Goal: Task Accomplishment & Management: Manage account settings

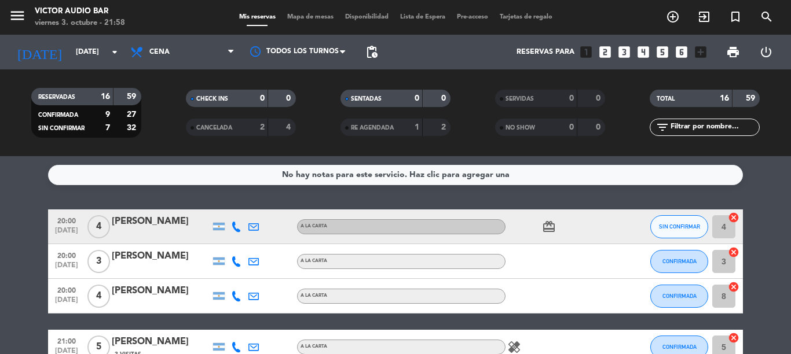
scroll to position [518, 0]
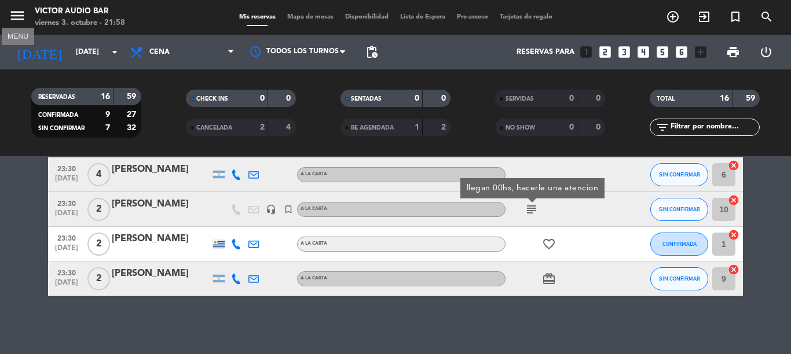
click at [20, 12] on icon "menu" at bounding box center [17, 15] width 17 height 17
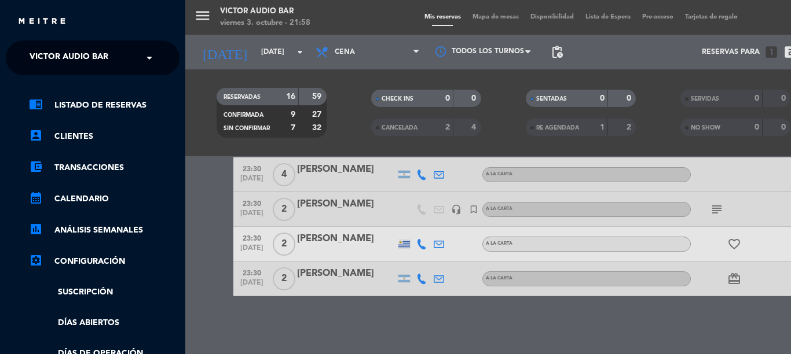
click at [215, 9] on div "menu [PERSON_NAME] Audio Bar [DATE] 3. octubre - 21:58 Mis reservas Mapa de mes…" at bounding box center [580, 177] width 791 height 354
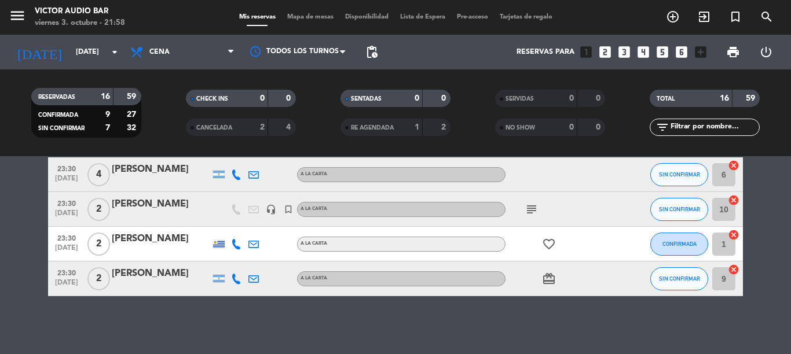
click at [100, 14] on div "Victor Audio Bar" at bounding box center [80, 12] width 90 height 12
drag, startPoint x: 88, startPoint y: 20, endPoint x: 74, endPoint y: 45, distance: 28.8
click at [83, 27] on div "viernes 3. octubre - 21:58" at bounding box center [80, 23] width 90 height 12
click at [73, 48] on input "[DATE]" at bounding box center [119, 52] width 98 height 20
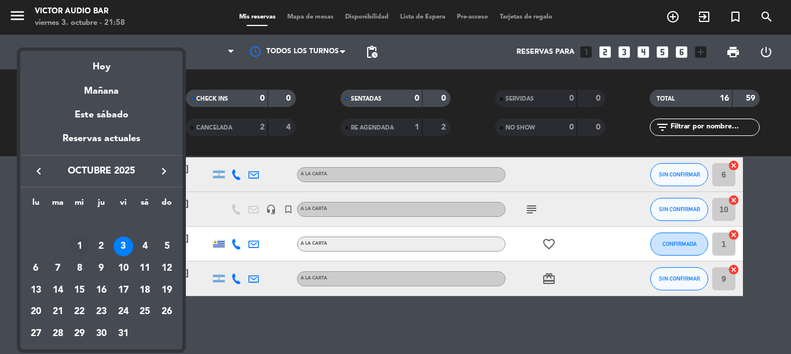
click at [75, 247] on div "1" at bounding box center [79, 247] width 20 height 20
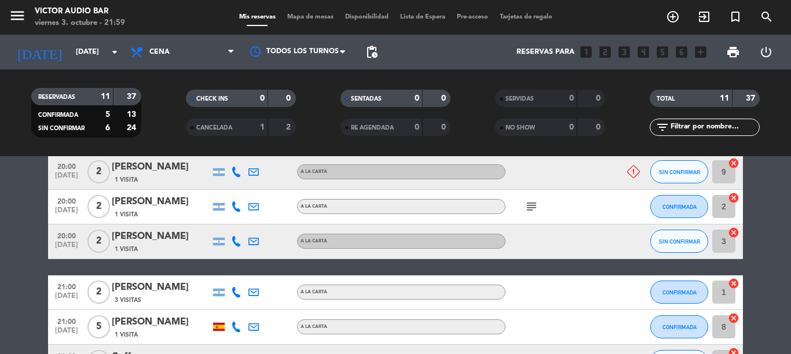
scroll to position [0, 0]
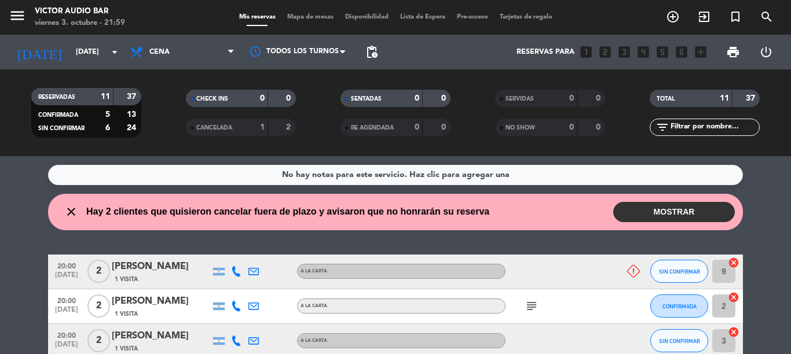
click at [629, 269] on icon at bounding box center [633, 271] width 13 height 13
click at [657, 265] on button "SIN CONFIRMAR" at bounding box center [679, 271] width 58 height 23
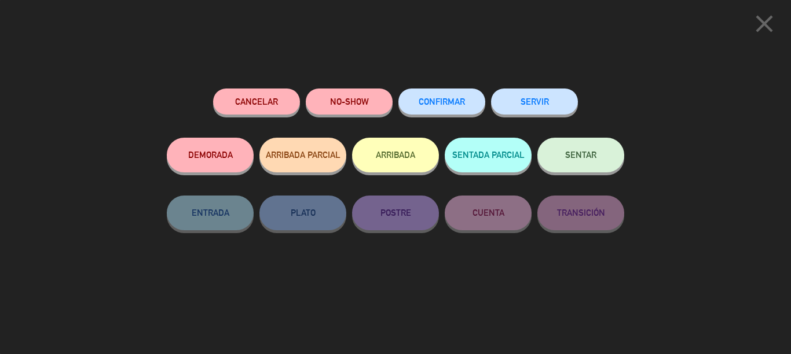
click at [348, 111] on button "NO-SHOW" at bounding box center [349, 102] width 87 height 26
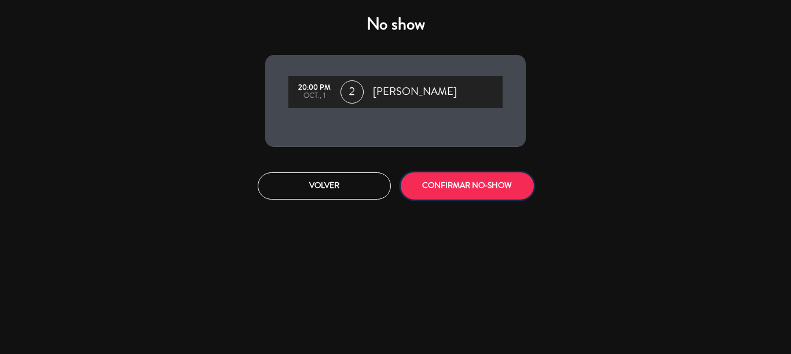
click at [435, 179] on button "CONFIRMAR NO-SHOW" at bounding box center [467, 186] width 133 height 27
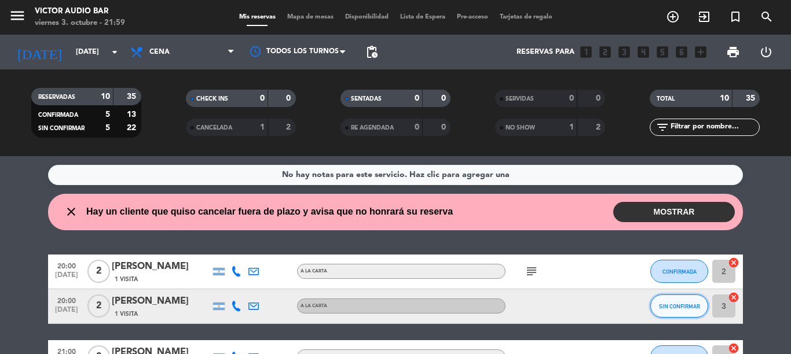
click at [673, 308] on span "SIN CONFIRMAR" at bounding box center [679, 306] width 41 height 6
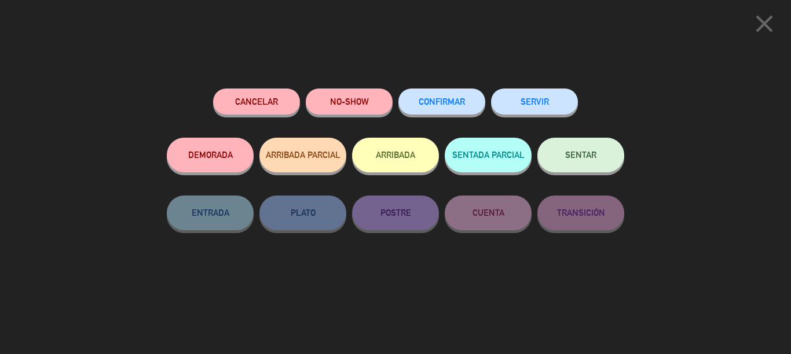
click at [452, 107] on button "CONFIRMAR" at bounding box center [441, 102] width 87 height 26
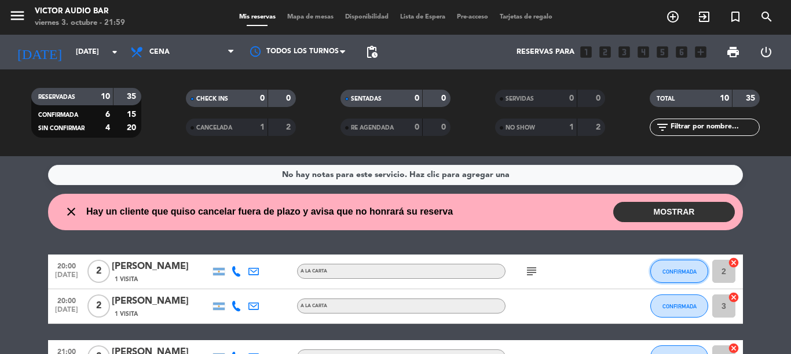
click at [666, 273] on span "CONFIRMADA" at bounding box center [679, 272] width 34 height 6
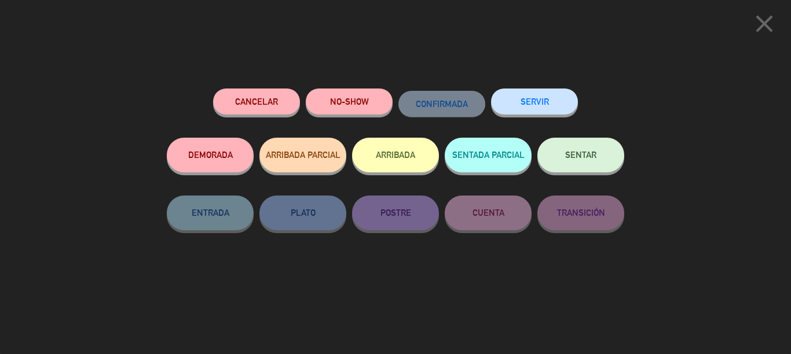
click at [351, 102] on button "NO-SHOW" at bounding box center [349, 102] width 87 height 26
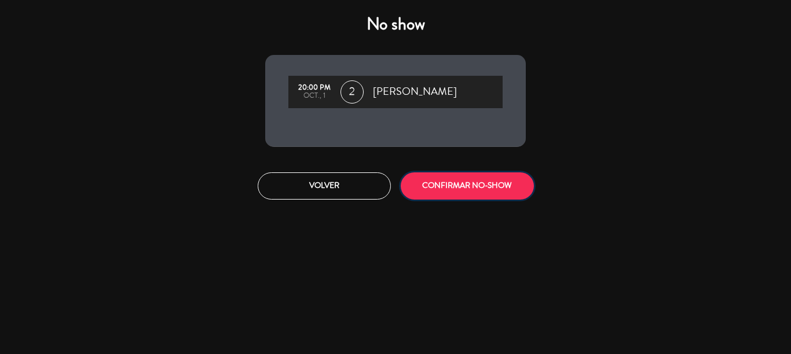
click at [477, 189] on button "CONFIRMAR NO-SHOW" at bounding box center [467, 186] width 133 height 27
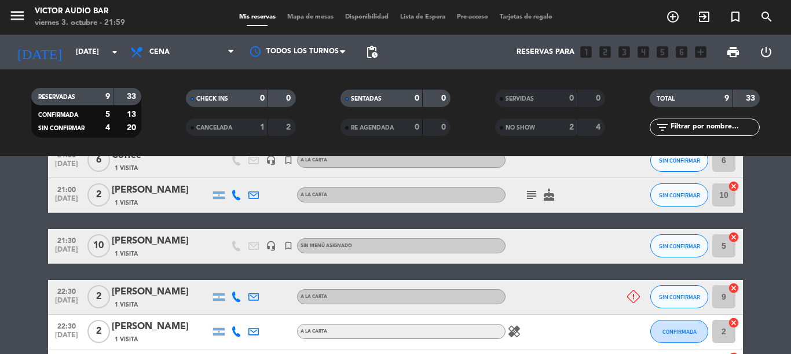
scroll to position [290, 0]
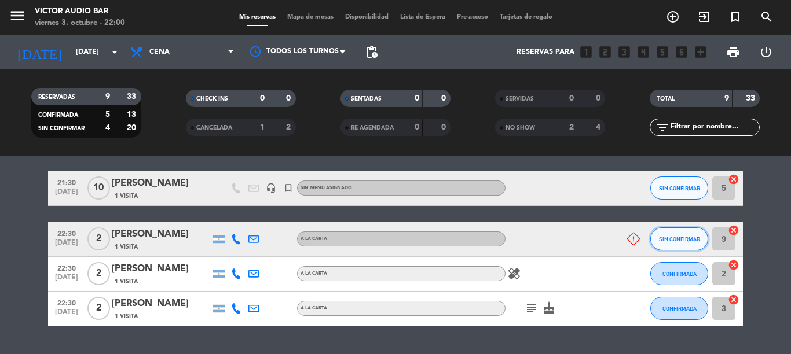
click at [662, 241] on span "SIN CONFIRMAR" at bounding box center [679, 239] width 41 height 6
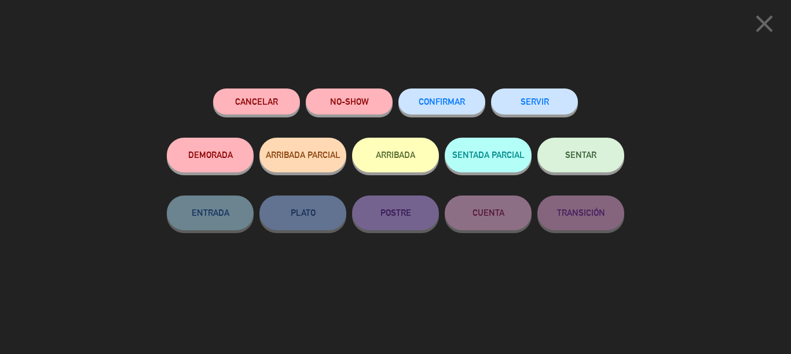
click at [341, 97] on button "NO-SHOW" at bounding box center [349, 102] width 87 height 26
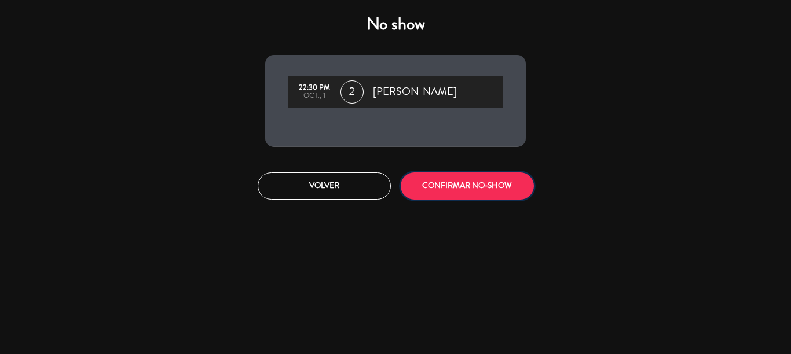
click at [451, 196] on button "CONFIRMAR NO-SHOW" at bounding box center [467, 186] width 133 height 27
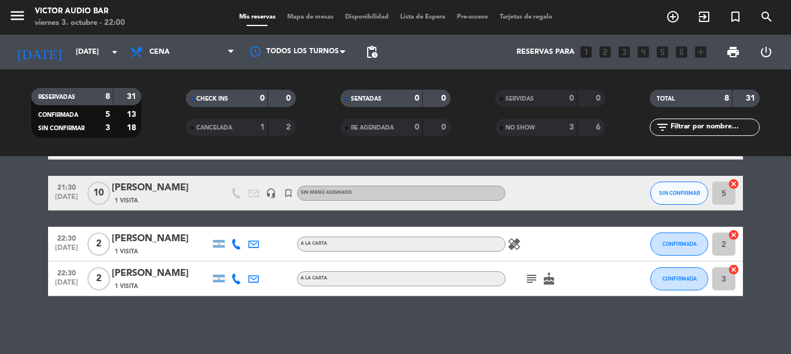
scroll to position [182, 0]
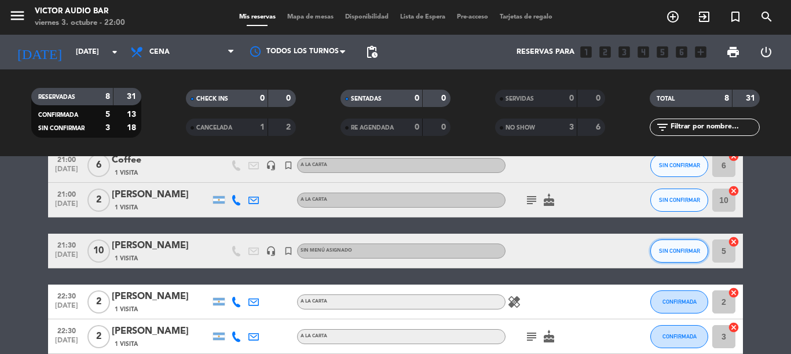
click at [673, 250] on span "SIN CONFIRMAR" at bounding box center [679, 251] width 41 height 6
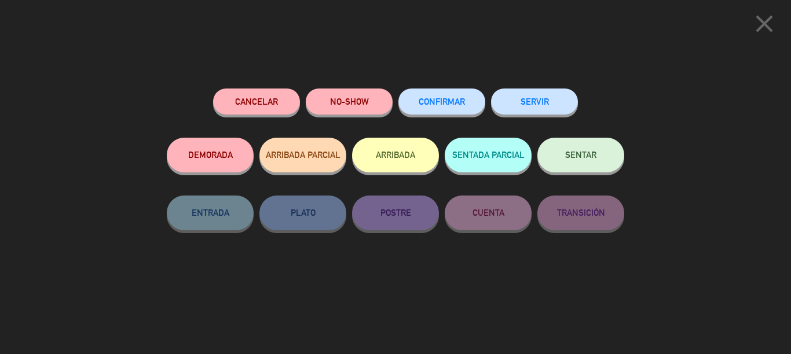
click at [435, 105] on span "CONFIRMAR" at bounding box center [442, 102] width 46 height 10
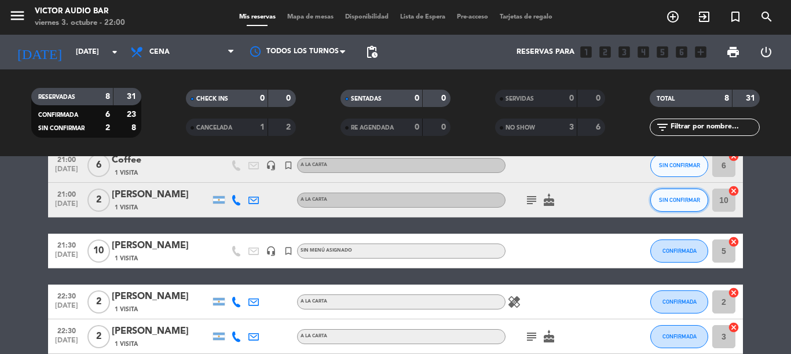
click at [655, 204] on button "SIN CONFIRMAR" at bounding box center [679, 200] width 58 height 23
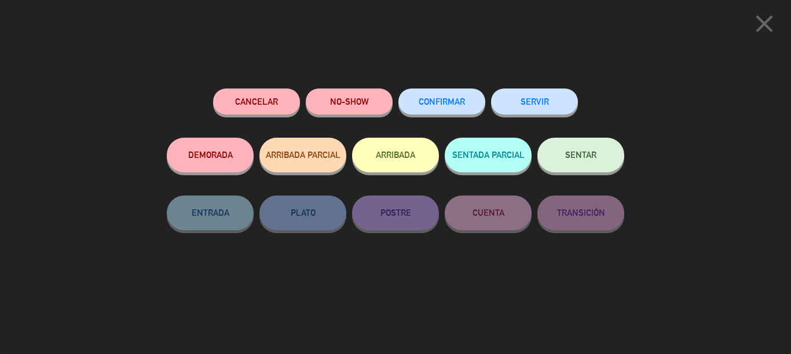
click at [464, 120] on div "CONFIRMAR" at bounding box center [441, 113] width 87 height 49
click at [462, 104] on span "CONFIRMAR" at bounding box center [442, 102] width 46 height 10
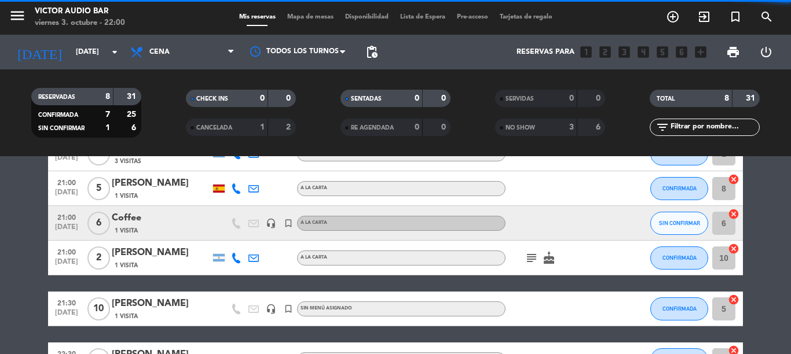
scroll to position [66, 0]
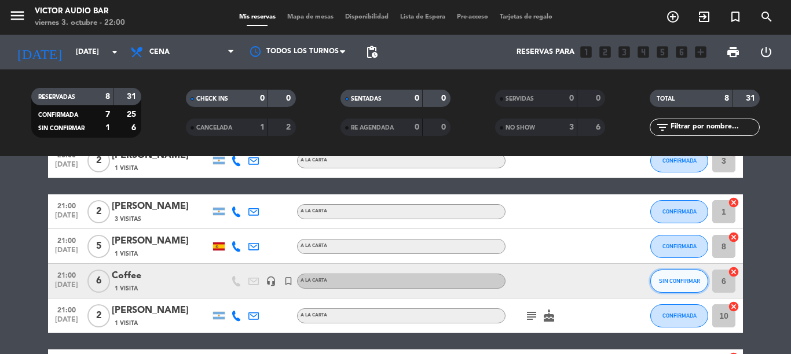
click at [677, 281] on span "SIN CONFIRMAR" at bounding box center [679, 281] width 41 height 6
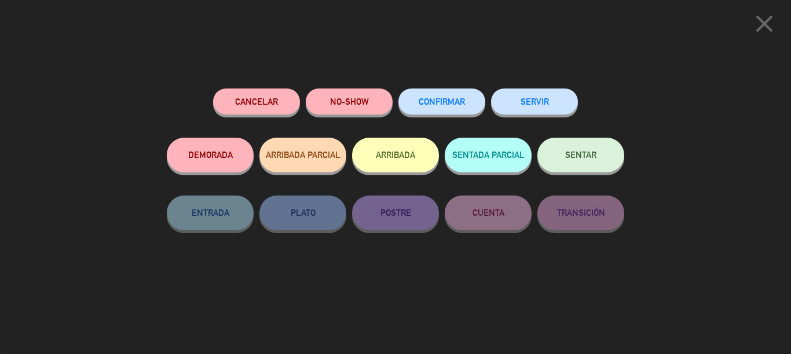
click at [456, 105] on span "CONFIRMAR" at bounding box center [442, 102] width 46 height 10
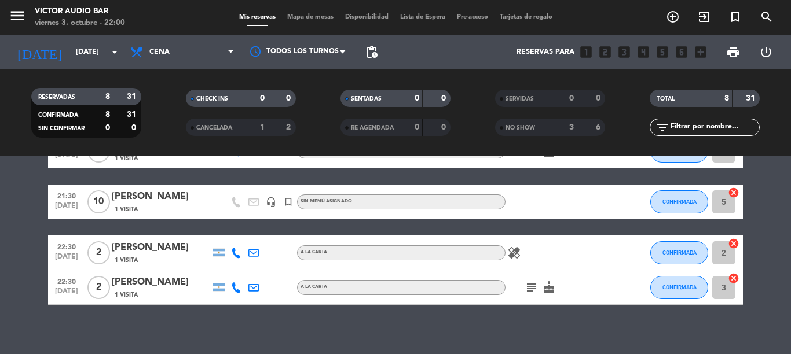
scroll to position [232, 0]
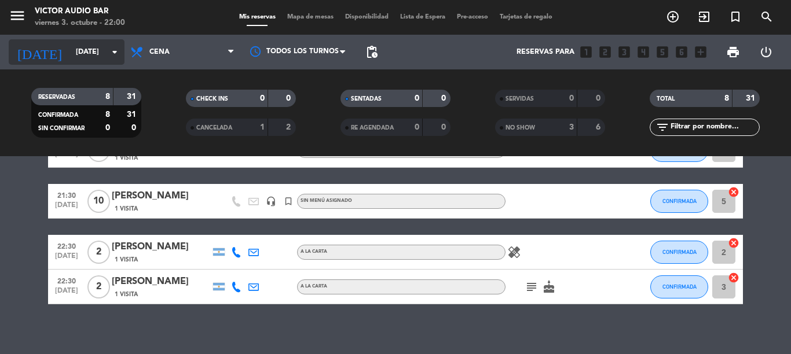
click at [70, 49] on input "[DATE]" at bounding box center [119, 52] width 98 height 20
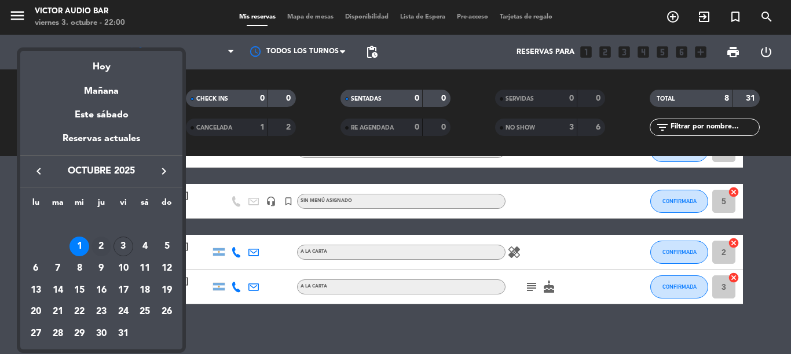
click at [96, 242] on div "2" at bounding box center [101, 247] width 20 height 20
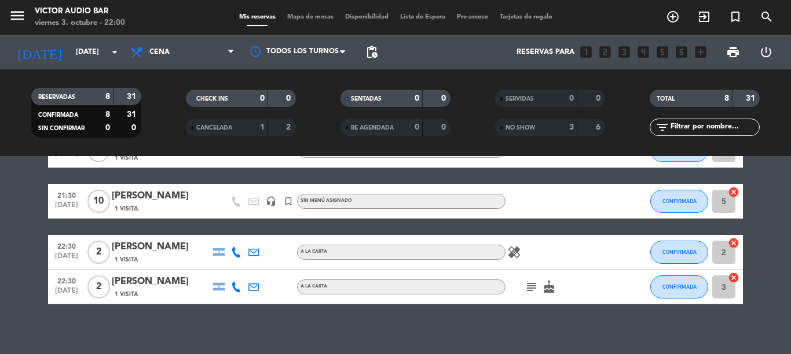
type input "[DEMOGRAPHIC_DATA][DATE]"
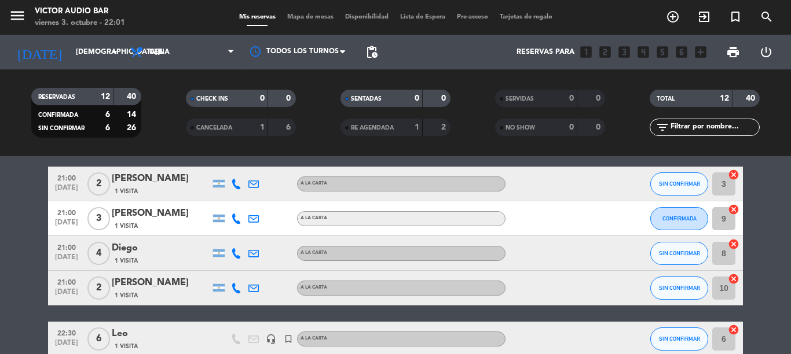
scroll to position [116, 0]
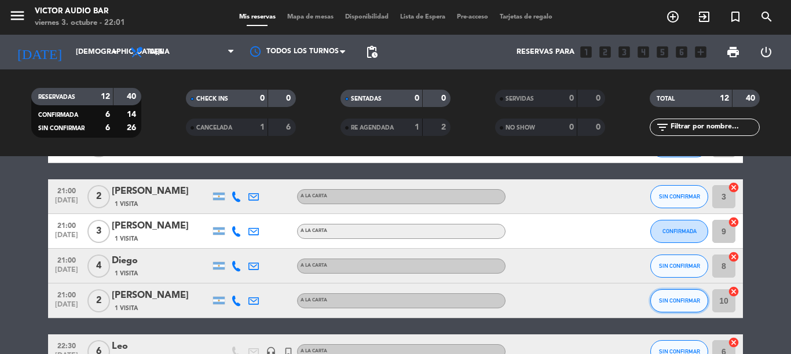
click at [671, 309] on button "SIN CONFIRMAR" at bounding box center [679, 301] width 58 height 23
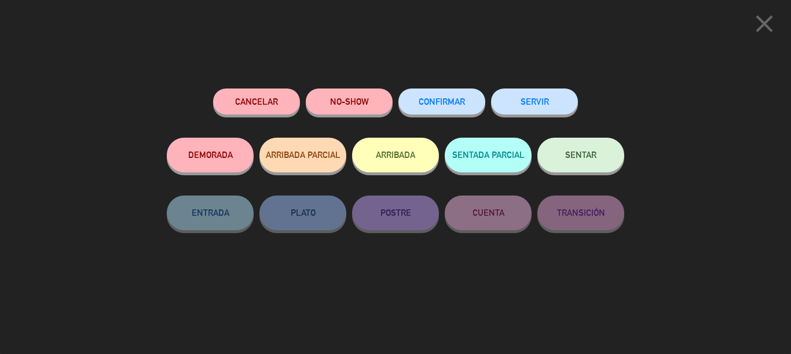
click at [354, 97] on button "NO-SHOW" at bounding box center [349, 102] width 87 height 26
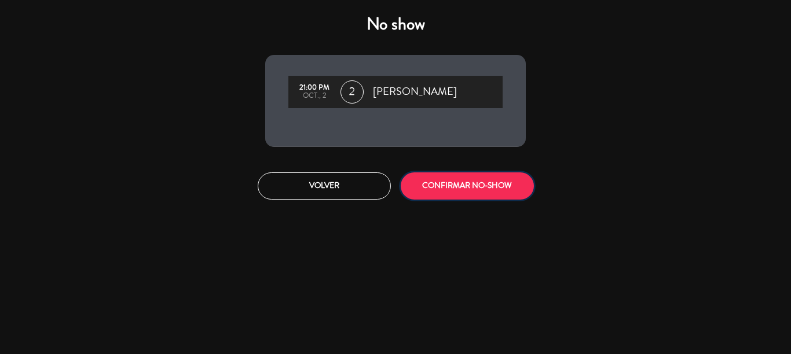
click at [473, 195] on button "CONFIRMAR NO-SHOW" at bounding box center [467, 186] width 133 height 27
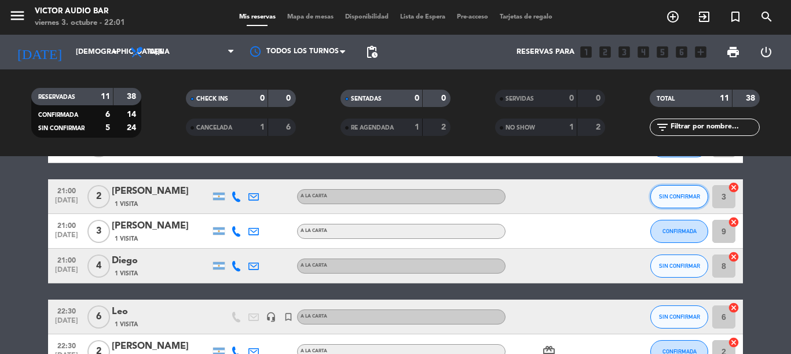
click at [665, 200] on button "SIN CONFIRMAR" at bounding box center [679, 196] width 58 height 23
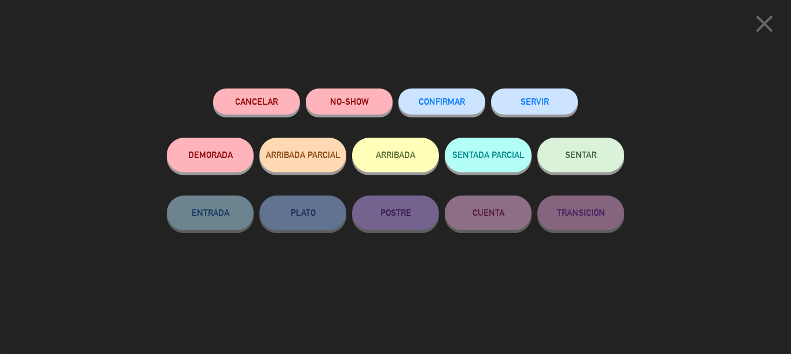
click at [354, 103] on button "NO-SHOW" at bounding box center [349, 102] width 87 height 26
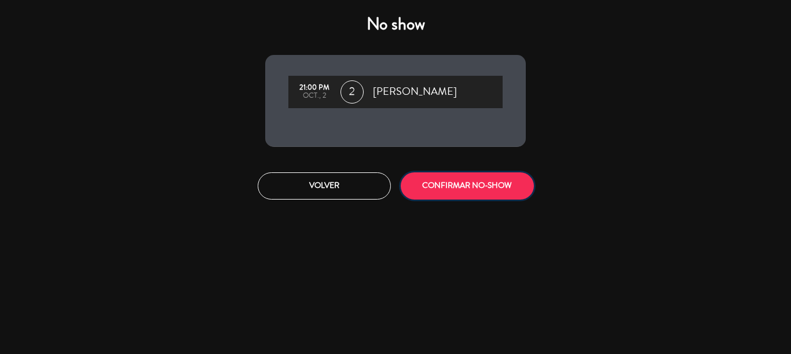
click at [448, 185] on button "CONFIRMAR NO-SHOW" at bounding box center [467, 186] width 133 height 27
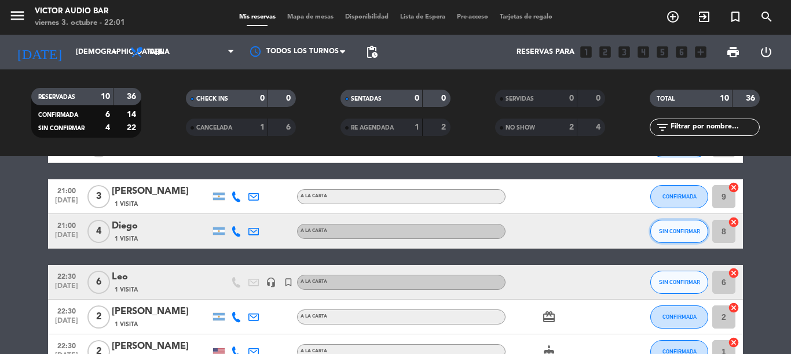
click at [650, 226] on button "SIN CONFIRMAR" at bounding box center [679, 231] width 58 height 23
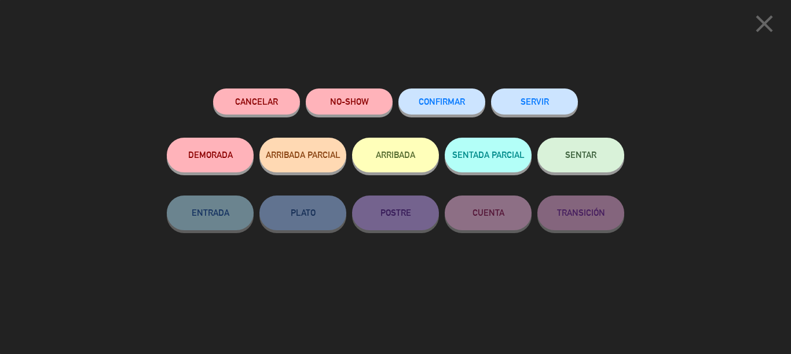
click at [424, 99] on span "CONFIRMAR" at bounding box center [442, 102] width 46 height 10
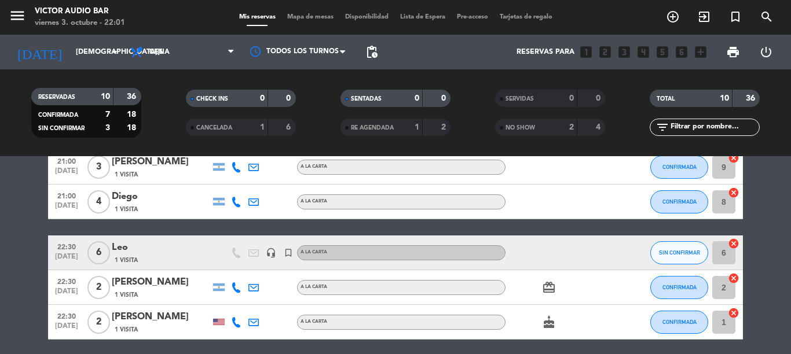
scroll to position [174, 0]
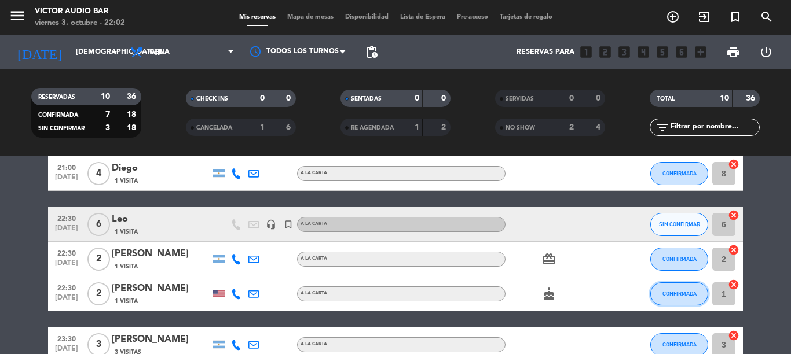
click at [690, 298] on button "CONFIRMADA" at bounding box center [679, 294] width 58 height 23
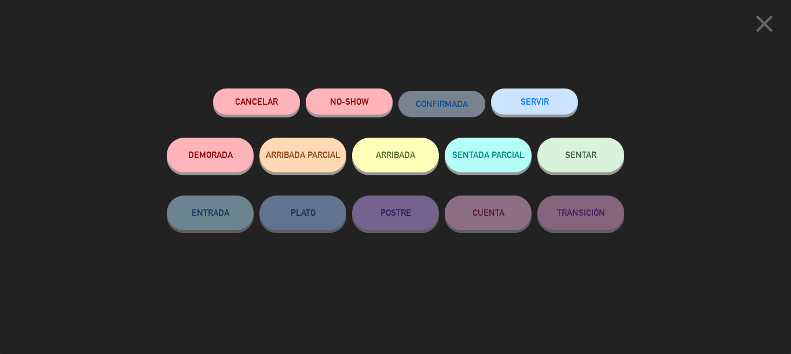
click at [357, 101] on button "NO-SHOW" at bounding box center [349, 102] width 87 height 26
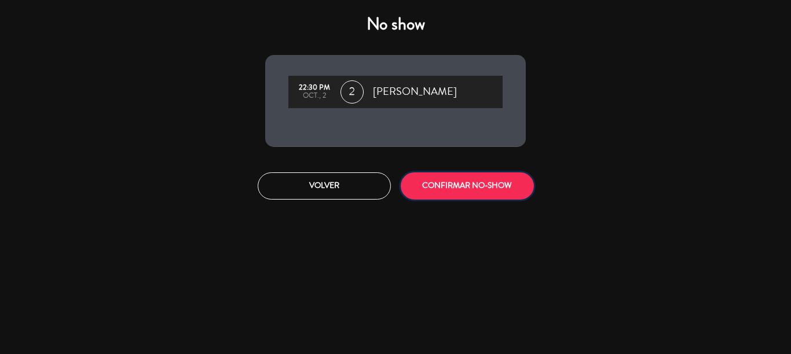
click at [492, 195] on button "CONFIRMAR NO-SHOW" at bounding box center [467, 186] width 133 height 27
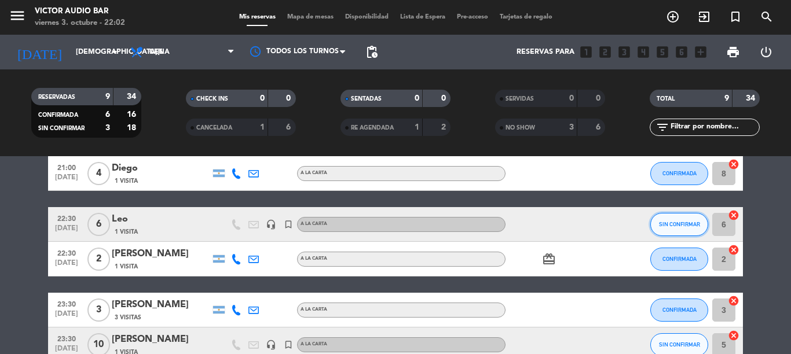
click at [673, 221] on span "SIN CONFIRMAR" at bounding box center [679, 224] width 41 height 6
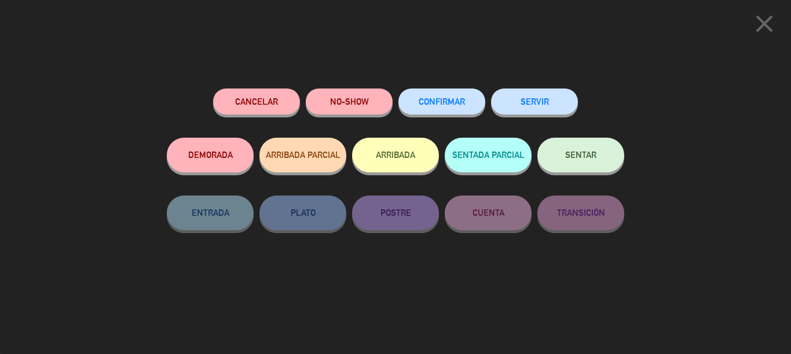
click at [444, 107] on button "CONFIRMAR" at bounding box center [441, 102] width 87 height 26
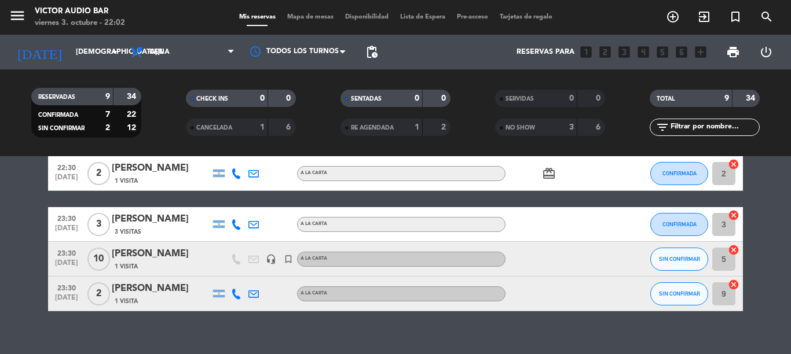
scroll to position [274, 0]
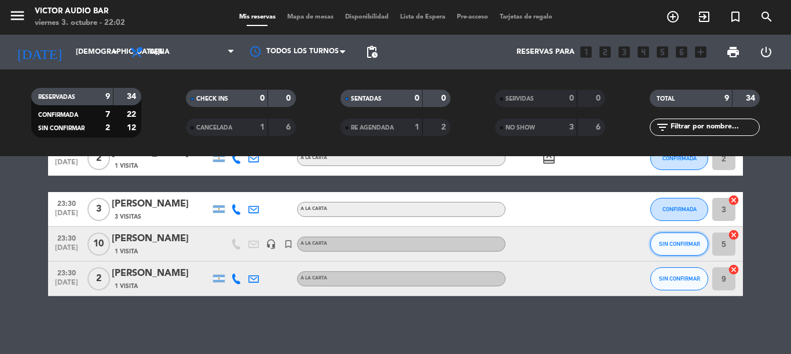
click at [671, 248] on button "SIN CONFIRMAR" at bounding box center [679, 244] width 58 height 23
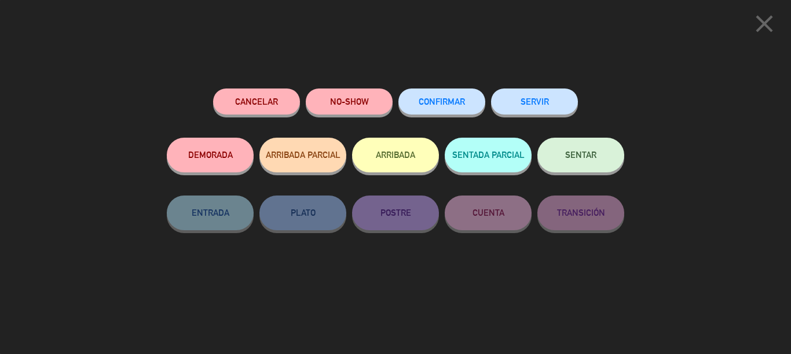
click at [452, 107] on button "CONFIRMAR" at bounding box center [441, 102] width 87 height 26
click at [422, 94] on button "CONFIRMAR" at bounding box center [441, 102] width 87 height 26
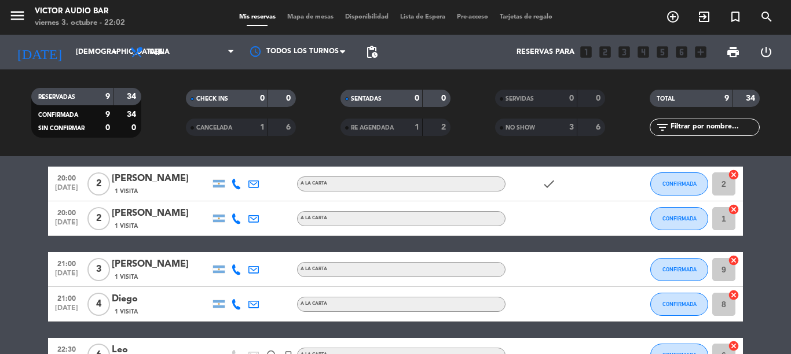
scroll to position [0, 0]
